Goal: Find specific page/section: Find specific page/section

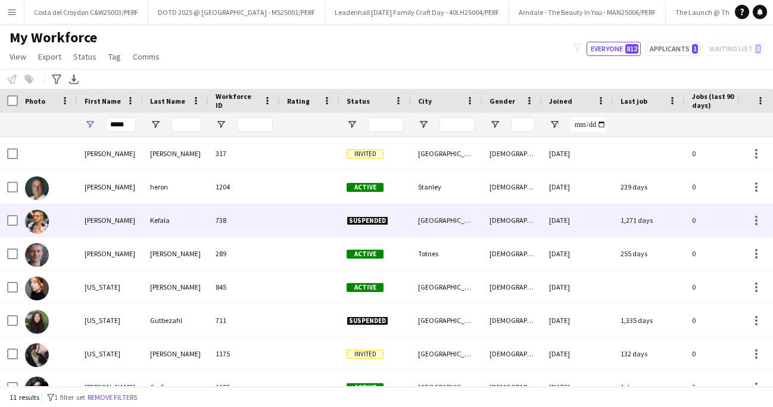
scroll to position [0, 1108]
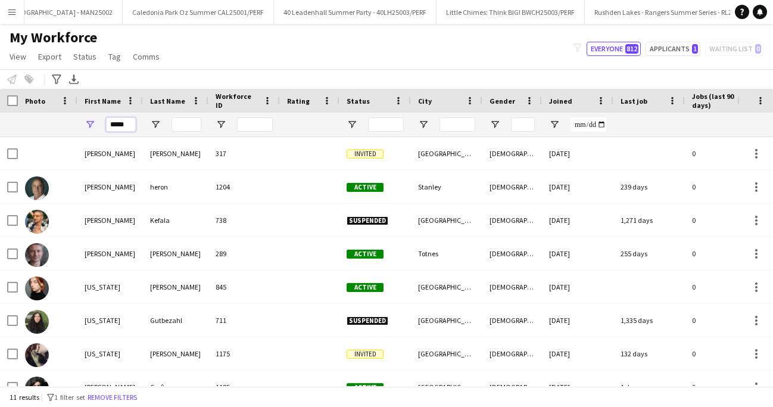
drag, startPoint x: 131, startPoint y: 124, endPoint x: 99, endPoint y: 124, distance: 32.2
click at [99, 124] on div "*****" at bounding box center [110, 125] width 66 height 24
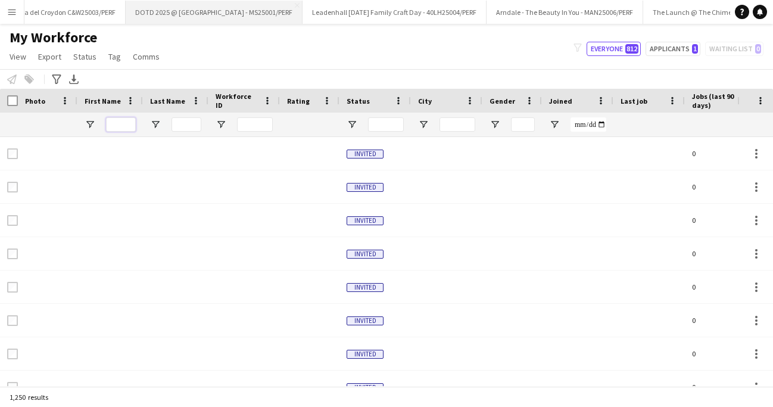
scroll to position [0, 0]
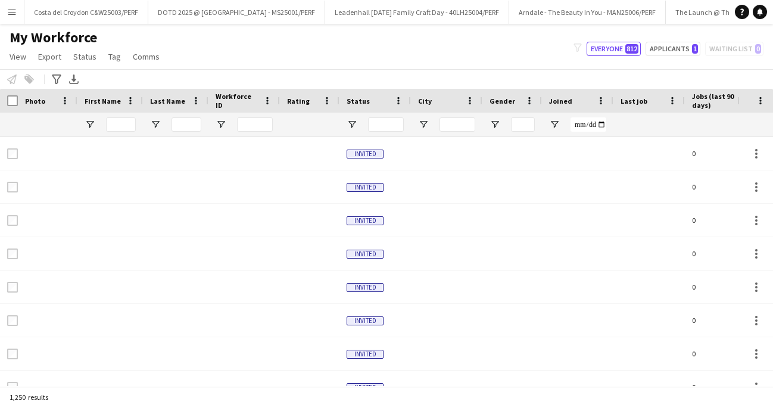
click at [11, 21] on button "Menu" at bounding box center [12, 12] width 24 height 24
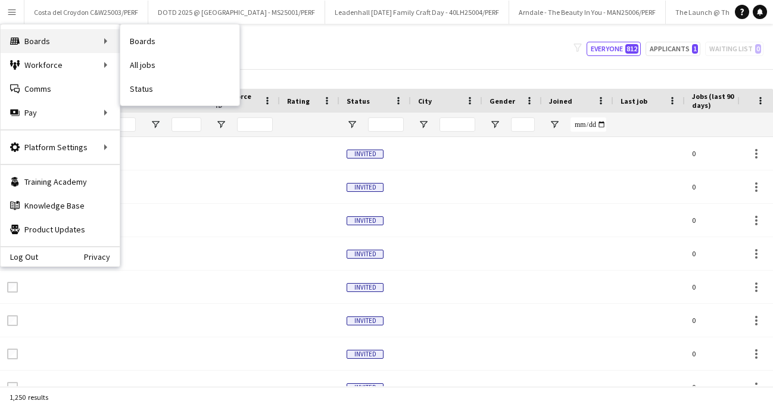
click at [69, 39] on div "Boards Boards" at bounding box center [60, 41] width 119 height 24
click at [149, 47] on link "Boards" at bounding box center [179, 41] width 119 height 24
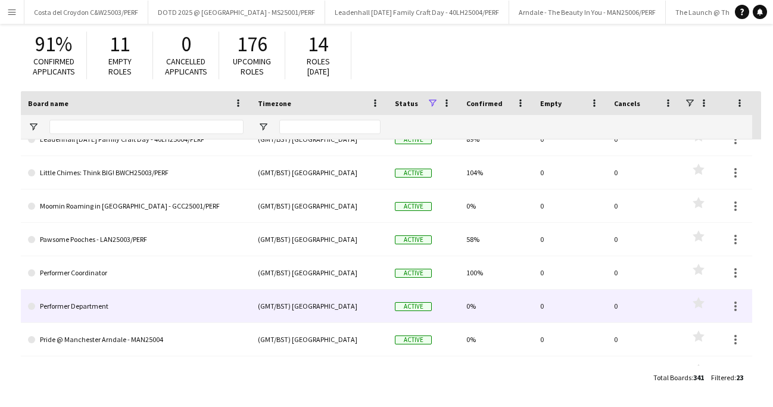
scroll to position [452, 0]
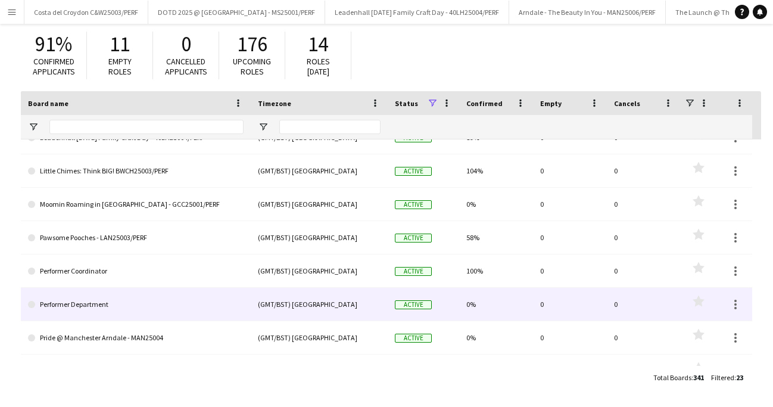
click at [129, 276] on link "Performer Coordinator" at bounding box center [136, 270] width 216 height 33
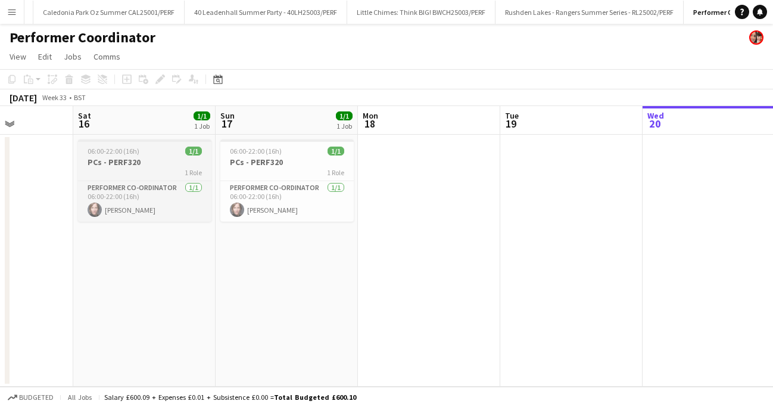
click at [149, 162] on h3 "PCs - PERF320" at bounding box center [144, 162] width 133 height 11
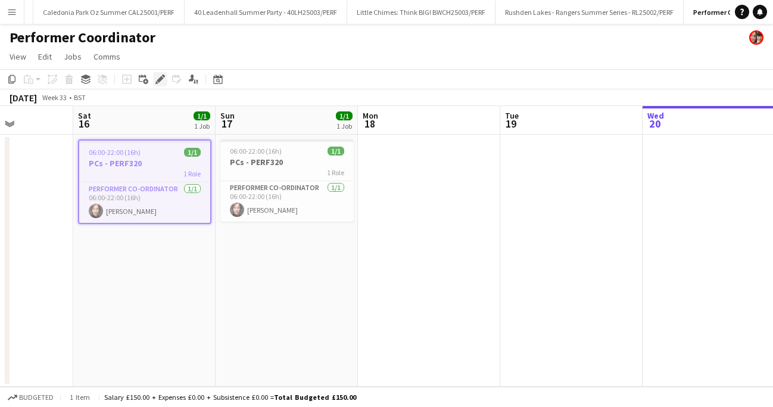
click at [160, 77] on icon at bounding box center [160, 79] width 7 height 7
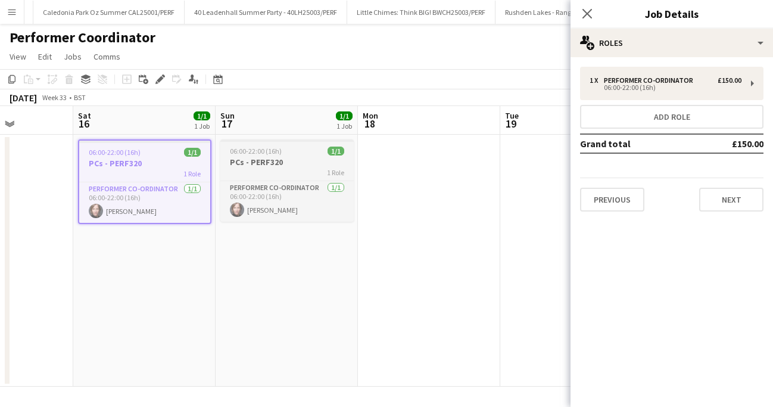
click at [258, 162] on h3 "PCs - PERF320" at bounding box center [286, 162] width 133 height 11
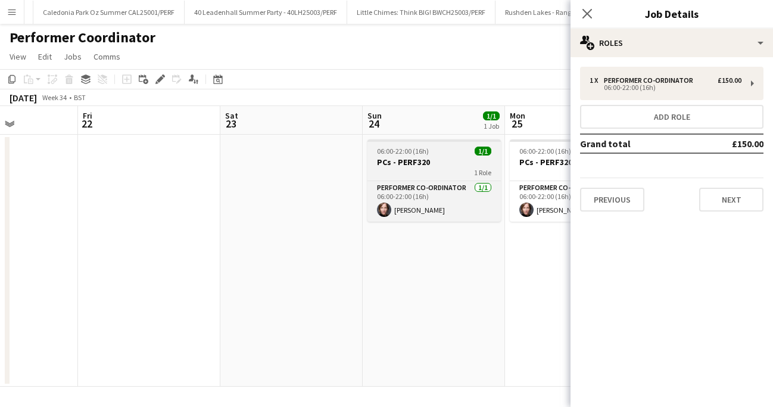
click at [435, 159] on h3 "PCs - PERF320" at bounding box center [433, 162] width 133 height 11
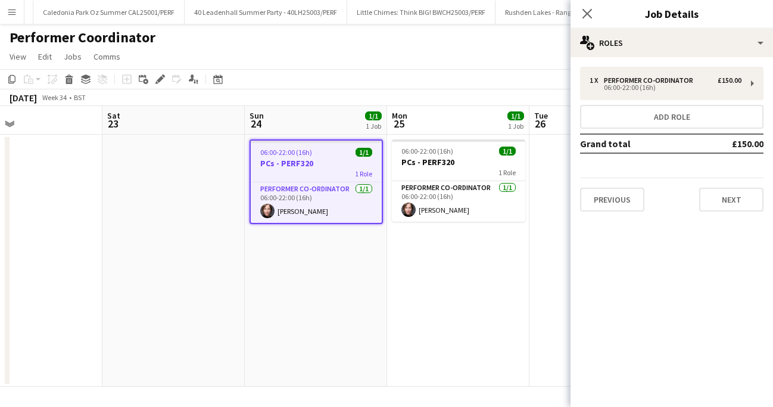
click at [435, 159] on h3 "PCs - PERF320" at bounding box center [458, 162] width 133 height 11
